Goal: Check status: Check status

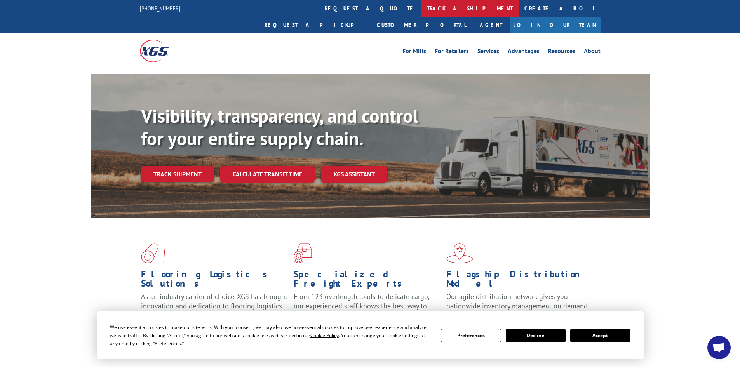
click at [421, 10] on link "track a shipment" at bounding box center [470, 8] width 98 height 17
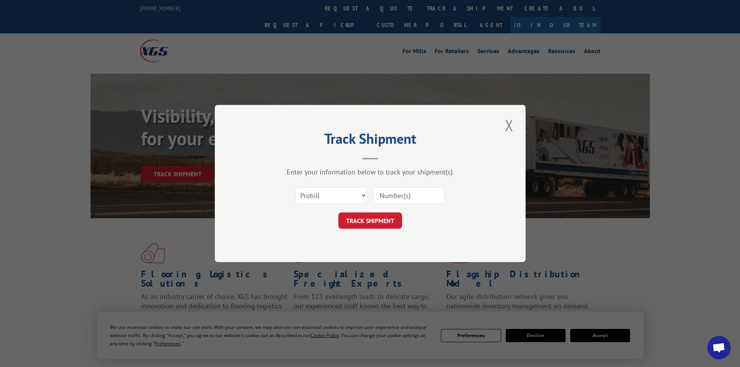
click at [416, 195] on input at bounding box center [408, 195] width 71 height 16
paste input "17519633"
type input "17519633"
click at [373, 218] on button "TRACK SHIPMENT" at bounding box center [370, 220] width 64 height 16
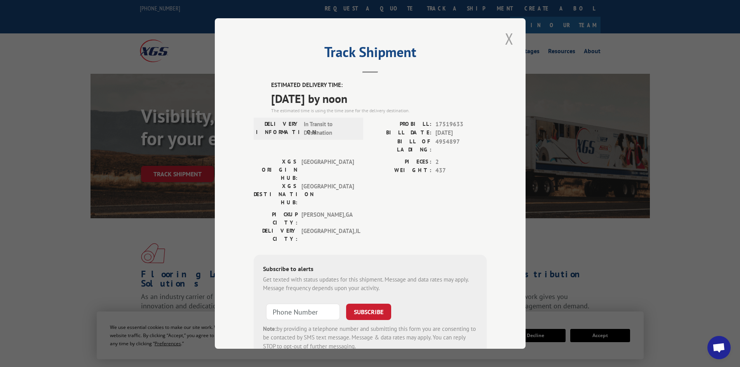
click at [506, 39] on button "Close modal" at bounding box center [509, 38] width 13 height 21
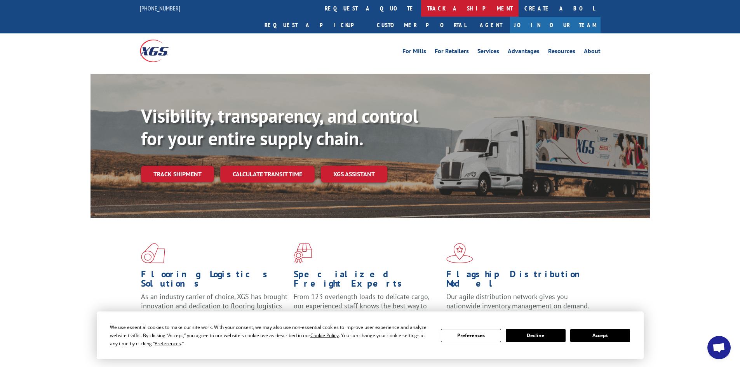
click at [421, 7] on link "track a shipment" at bounding box center [470, 8] width 98 height 17
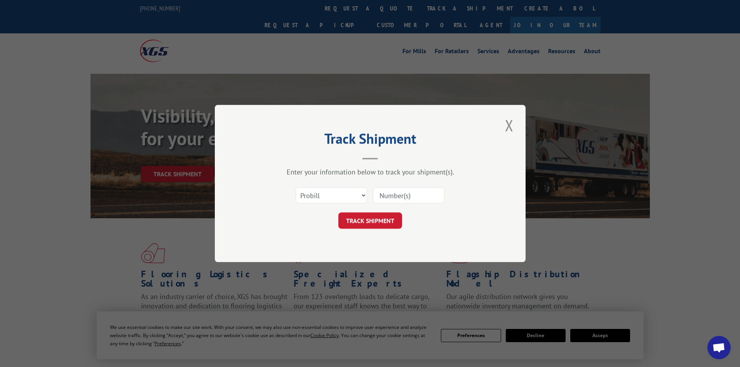
click at [388, 194] on input at bounding box center [408, 195] width 71 height 16
paste input "17224955"
type input "17224955"
click at [379, 219] on button "TRACK SHIPMENT" at bounding box center [370, 220] width 64 height 16
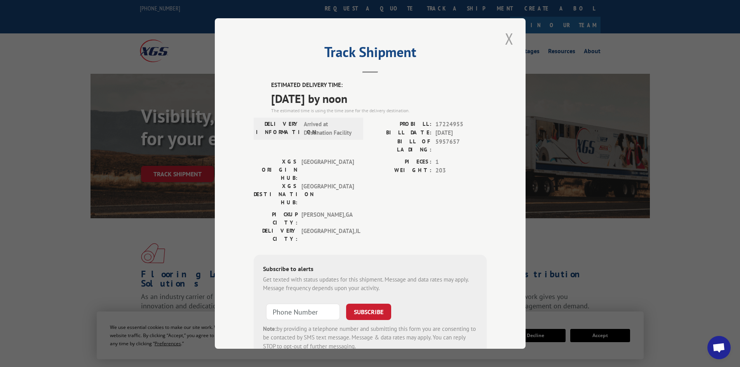
click at [507, 39] on button "Close modal" at bounding box center [509, 38] width 13 height 21
